Goal: Information Seeking & Learning: Learn about a topic

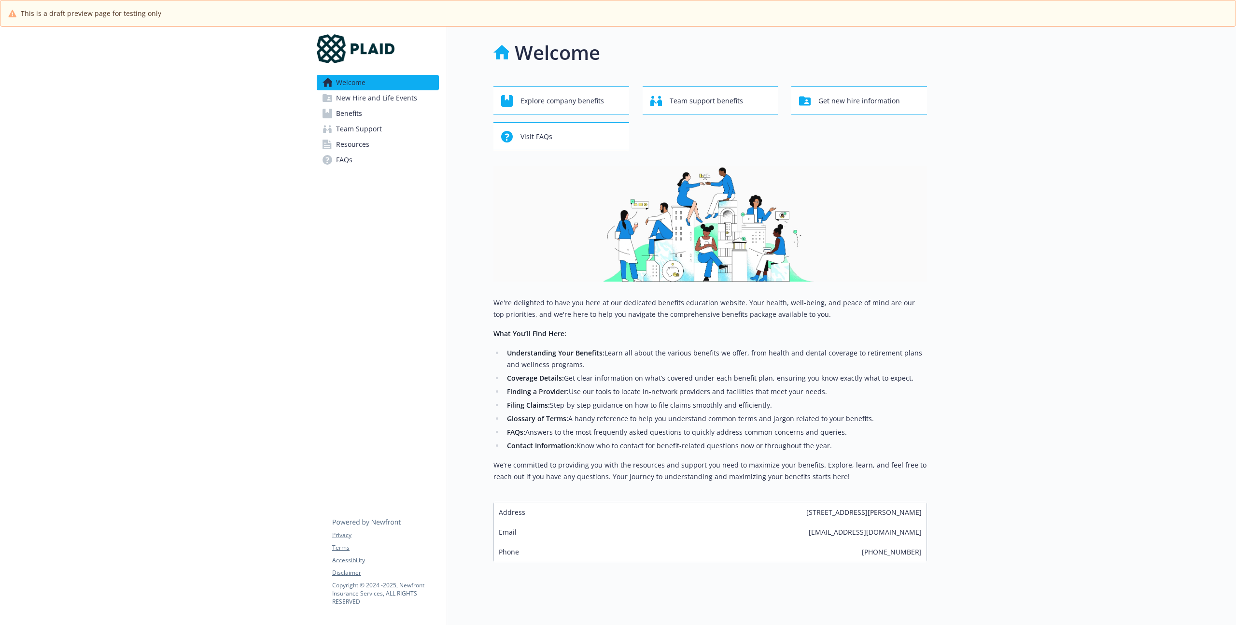
click at [375, 111] on link "Benefits" at bounding box center [378, 113] width 122 height 15
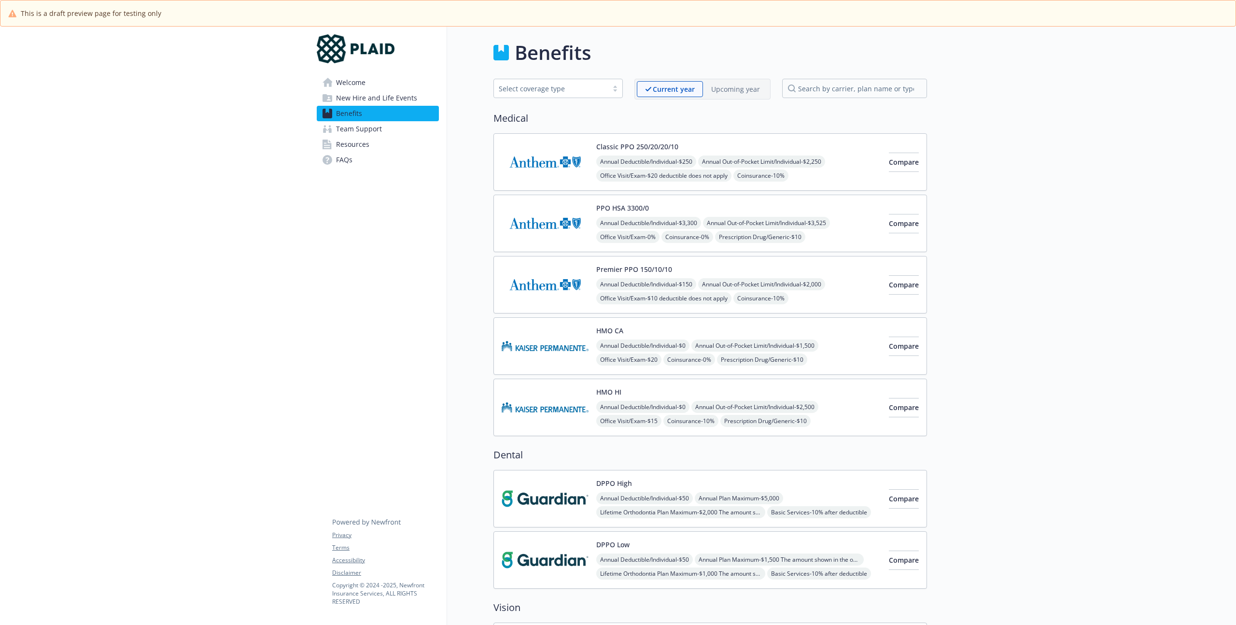
click at [657, 147] on button "Classic PPO 250/20/20/10" at bounding box center [637, 146] width 82 height 10
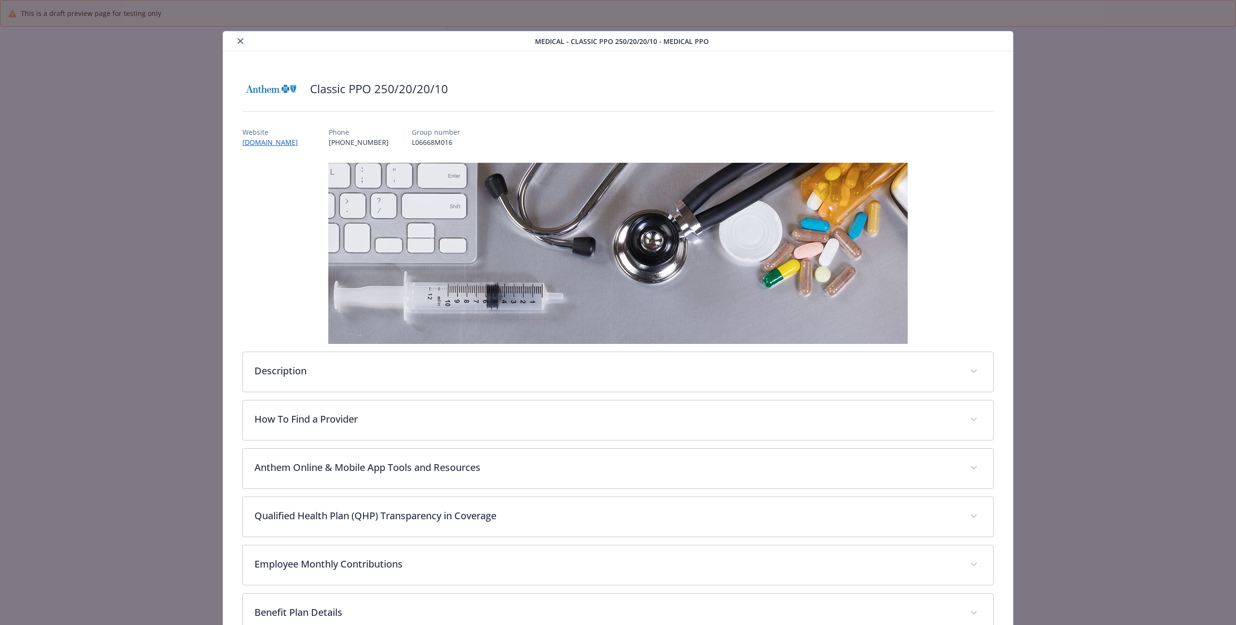
click at [484, 132] on div "Website [DOMAIN_NAME] Phone [PHONE_NUMBER] Group number L06668M016" at bounding box center [617, 133] width 751 height 28
